Goal: Navigation & Orientation: Find specific page/section

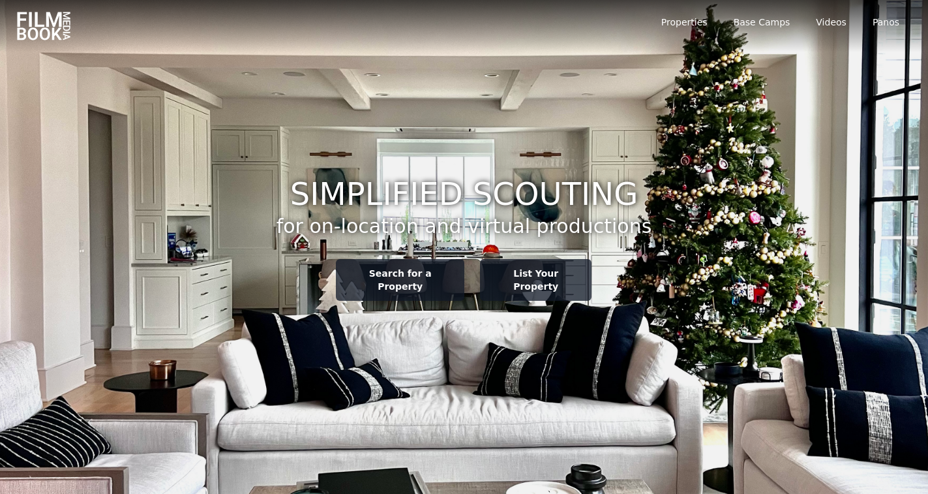
click at [499, 311] on section "Simplified Scouting for on-location and virtual productions Search for a Proper…" at bounding box center [464, 247] width 928 height 494
click at [763, 27] on link "Base Camps" at bounding box center [762, 22] width 57 height 13
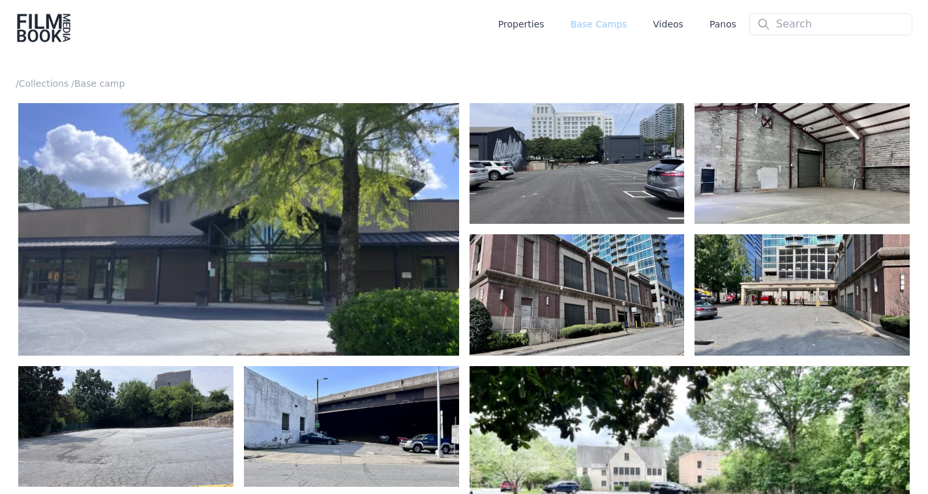
click at [598, 27] on link "Base Camps" at bounding box center [599, 24] width 57 height 13
click at [532, 22] on link "Properties" at bounding box center [521, 24] width 46 height 13
